Goal: Task Accomplishment & Management: Complete application form

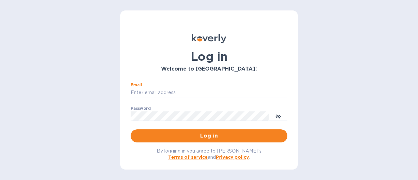
click at [205, 90] on input "Email" at bounding box center [209, 93] width 157 height 10
click at [186, 88] on input "Email" at bounding box center [209, 93] width 157 height 10
type input "rick@thevinbin.com"
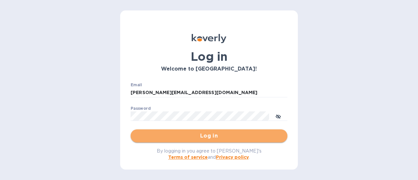
click at [224, 139] on span "Log in" at bounding box center [209, 136] width 146 height 8
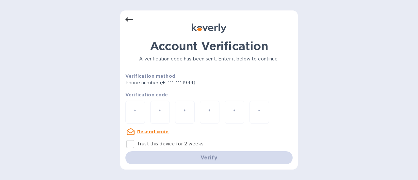
click at [141, 111] on div at bounding box center [135, 112] width 20 height 23
type input "7"
type input "6"
type input "4"
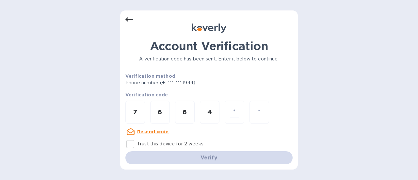
type input "2"
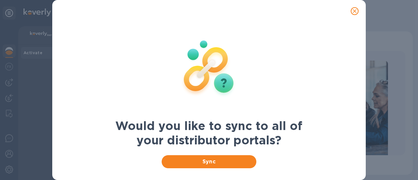
scroll to position [27, 0]
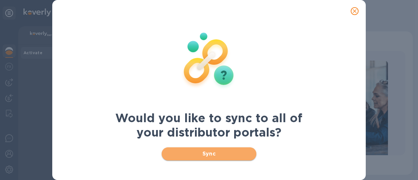
click at [213, 150] on span "Sync" at bounding box center [209, 154] width 85 height 8
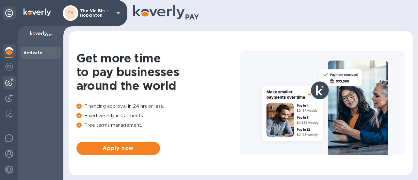
click at [10, 82] on img at bounding box center [9, 82] width 8 height 8
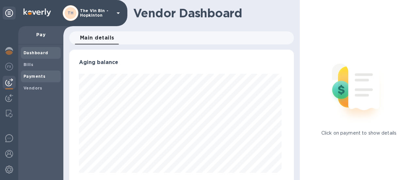
scroll to position [141, 222]
click at [33, 77] on b "Payments" at bounding box center [35, 76] width 22 height 5
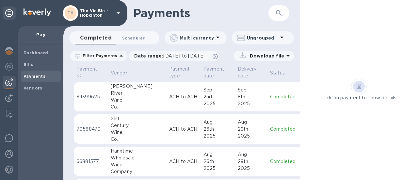
click at [131, 39] on span "Scheduled 0" at bounding box center [134, 38] width 24 height 7
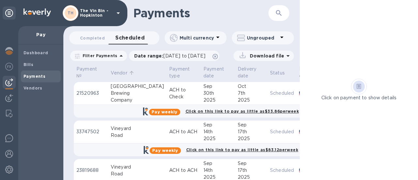
click at [121, 73] on p "Vendor" at bounding box center [119, 73] width 17 height 7
click at [97, 38] on span "Completed 0" at bounding box center [92, 38] width 25 height 7
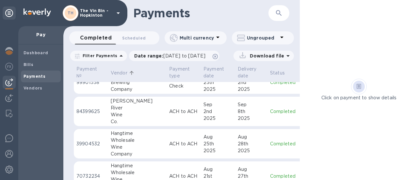
scroll to position [65, 0]
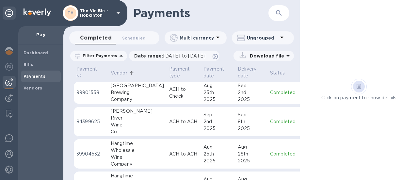
click at [117, 120] on div "River" at bounding box center [137, 118] width 53 height 7
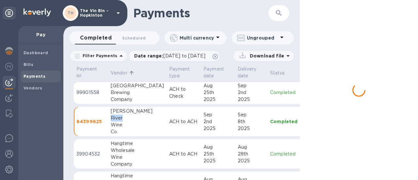
click at [117, 120] on div "River" at bounding box center [137, 118] width 53 height 7
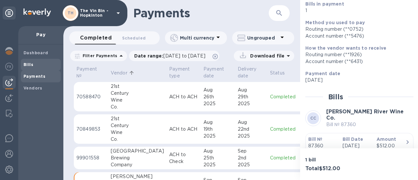
click at [28, 66] on b "Bills" at bounding box center [29, 64] width 10 height 5
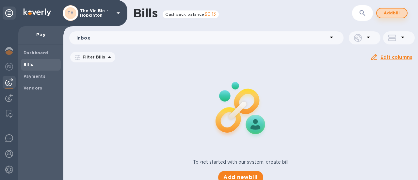
click at [396, 14] on span "Add bill" at bounding box center [392, 13] width 20 height 8
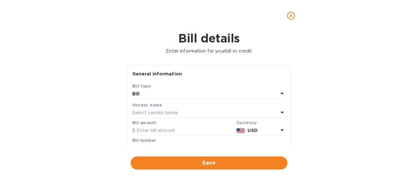
click at [168, 112] on p "Select vendor name" at bounding box center [155, 112] width 46 height 7
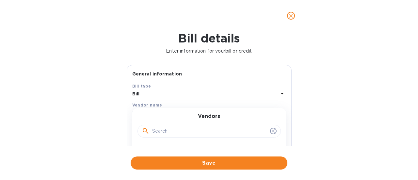
click at [187, 129] on input "text" at bounding box center [209, 131] width 115 height 10
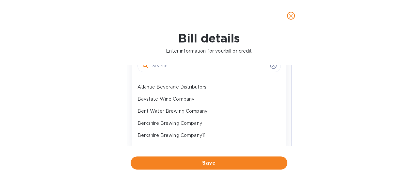
scroll to position [65, 0]
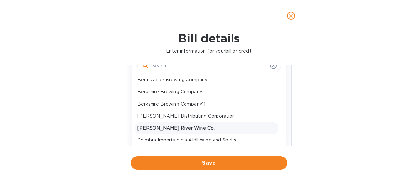
click at [186, 129] on p "[PERSON_NAME] River Wine Co." at bounding box center [207, 128] width 138 height 7
type input "[DATE]"
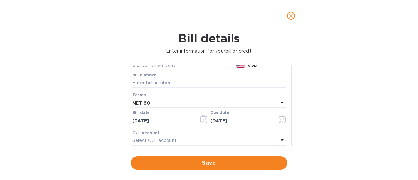
scroll to position [0, 0]
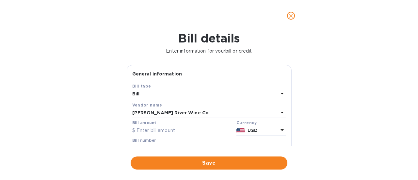
click at [159, 132] on input "text" at bounding box center [183, 131] width 102 height 10
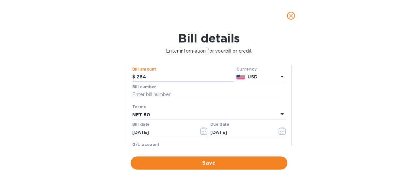
scroll to position [65, 0]
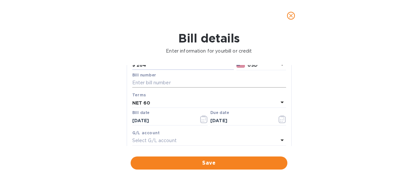
type input "264"
click at [161, 83] on input "text" at bounding box center [209, 83] width 154 height 10
paste input "87403"
type input "87403"
click at [200, 118] on icon "button" at bounding box center [204, 119] width 8 height 8
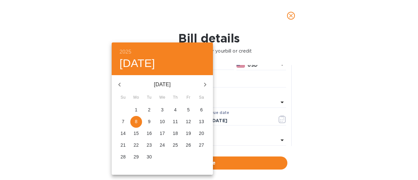
click at [116, 85] on icon "button" at bounding box center [120, 85] width 8 height 8
click at [150, 119] on span "8" at bounding box center [149, 121] width 12 height 7
type input "[DATE]"
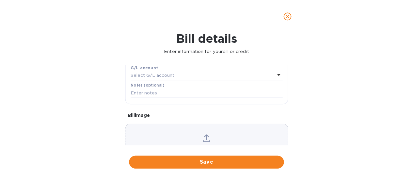
scroll to position [0, 0]
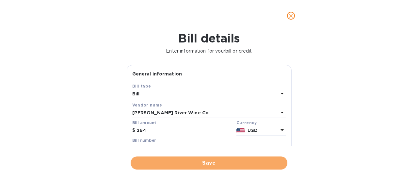
click at [214, 160] on span "Save" at bounding box center [209, 163] width 146 height 8
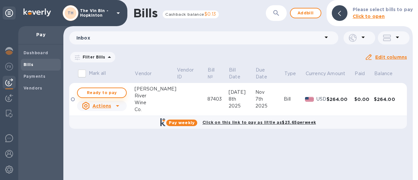
click at [100, 91] on span "Ready to pay" at bounding box center [102, 93] width 38 height 8
checkbox input "true"
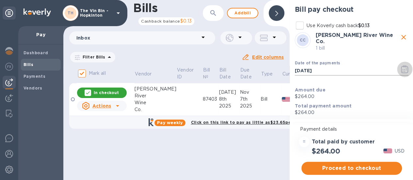
click at [404, 66] on icon "button" at bounding box center [405, 69] width 8 height 8
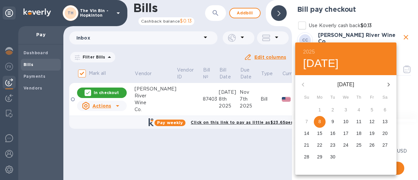
click at [334, 122] on p "9" at bounding box center [333, 121] width 3 height 7
type input "[DATE]"
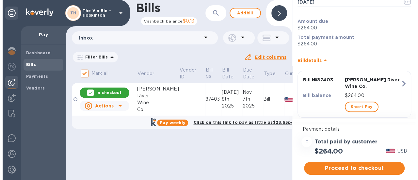
scroll to position [69, 0]
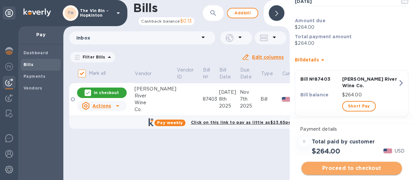
click at [343, 171] on span "Proceed to checkout" at bounding box center [352, 168] width 90 height 8
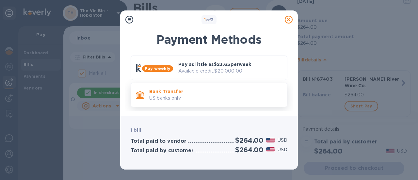
click at [185, 92] on p "Bank Transfer" at bounding box center [215, 91] width 133 height 7
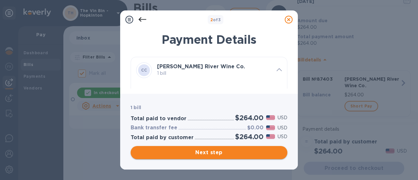
click at [205, 150] on span "Next step" at bounding box center [209, 153] width 146 height 8
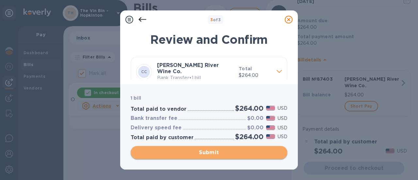
click at [204, 150] on span "Submit" at bounding box center [209, 153] width 146 height 8
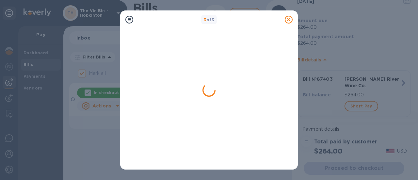
checkbox input "false"
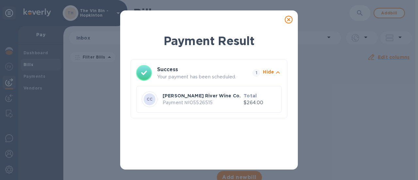
click at [286, 16] on div at bounding box center [288, 19] width 13 height 13
drag, startPoint x: 288, startPoint y: 20, endPoint x: 299, endPoint y: 2, distance: 21.0
click at [288, 20] on icon at bounding box center [289, 20] width 8 height 8
